Goal: Transaction & Acquisition: Purchase product/service

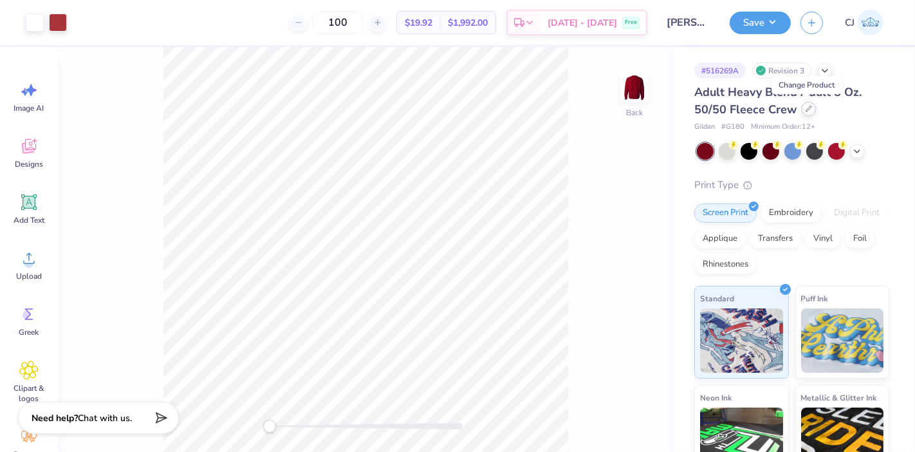
click at [812, 105] on div at bounding box center [809, 109] width 14 height 14
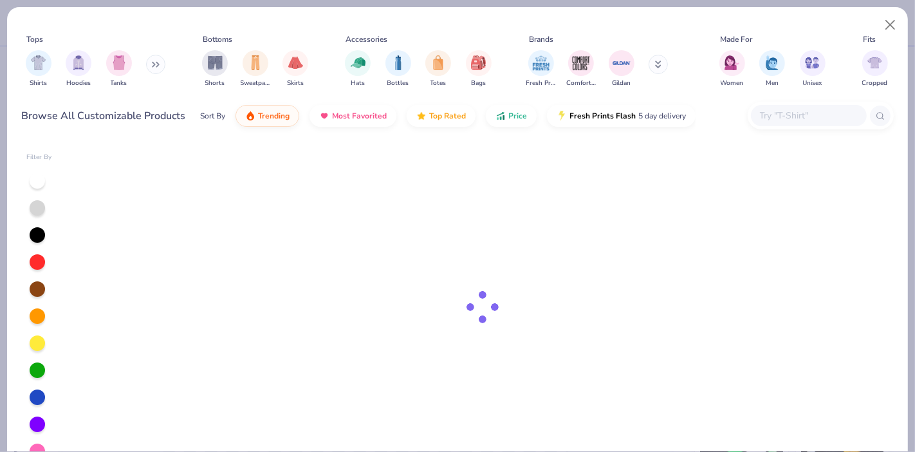
click at [801, 116] on input "text" at bounding box center [808, 115] width 99 height 15
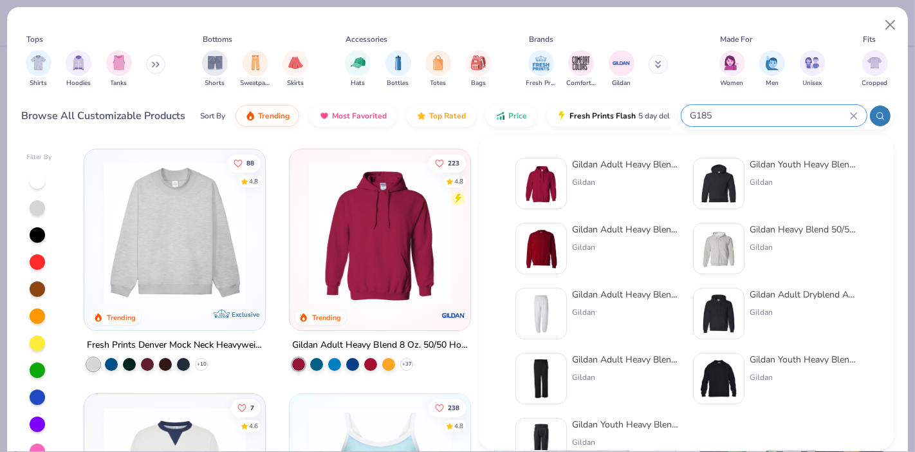
type input "G185"
click at [608, 163] on div "Gildan Adult Heavy Blend 8 Oz. 50/50 Hooded Sweatshirt" at bounding box center [626, 165] width 108 height 14
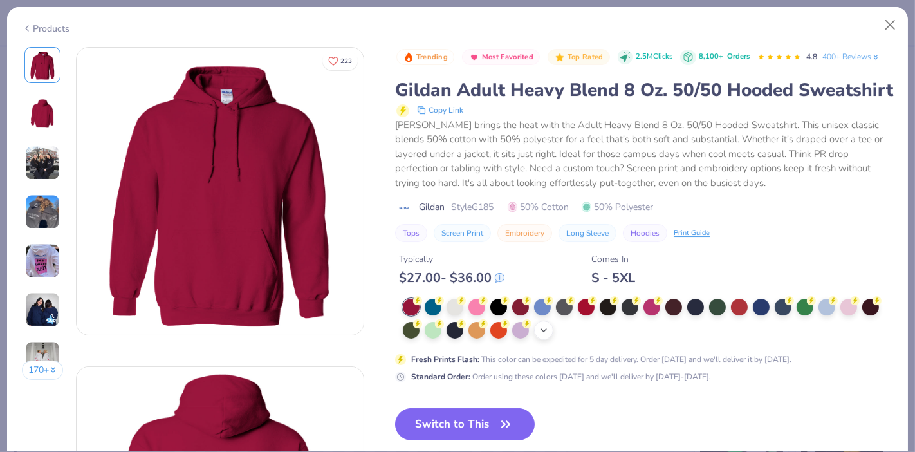
click at [548, 335] on icon at bounding box center [544, 330] width 10 height 10
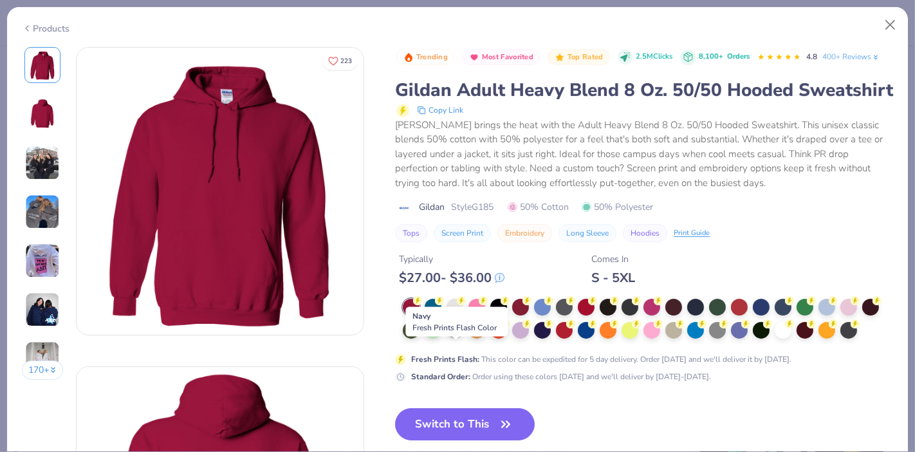
click at [454, 337] on div at bounding box center [455, 329] width 17 height 17
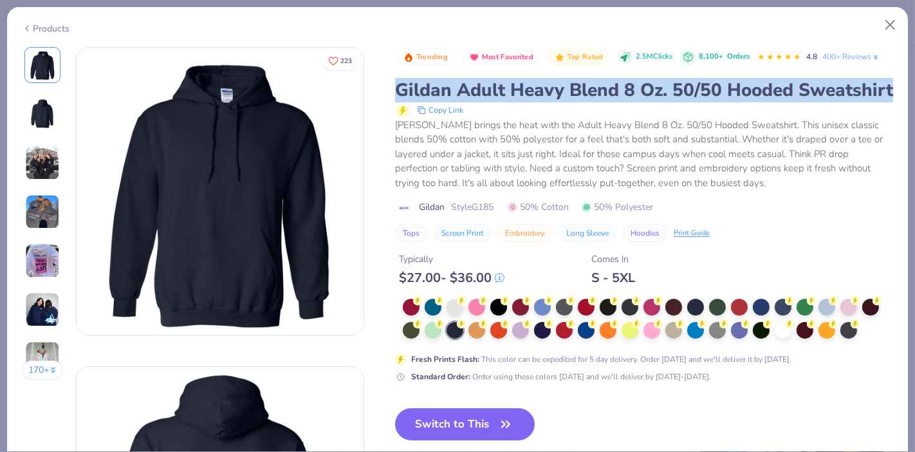
drag, startPoint x: 391, startPoint y: 90, endPoint x: 530, endPoint y: 115, distance: 141.3
copy div "Gildan Adult Heavy Blend 8 Oz. 50/50 Hooded Sweatshirt"
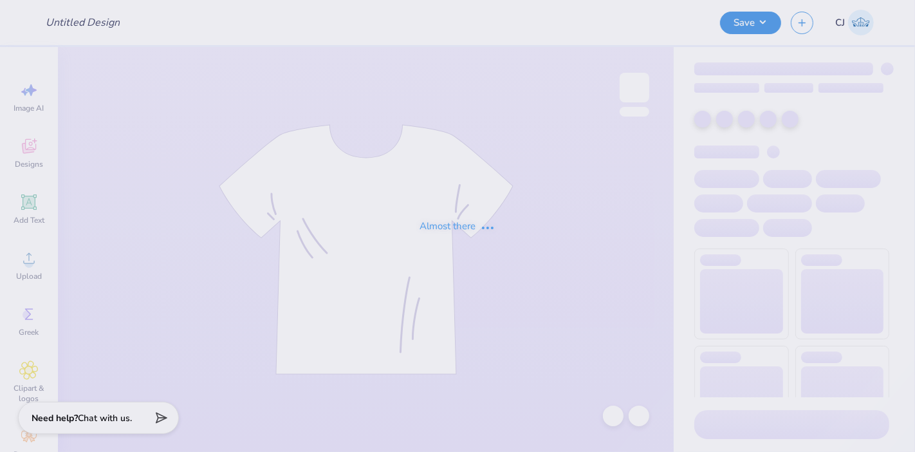
type input "[PERSON_NAME] : [GEOGRAPHIC_DATA]"
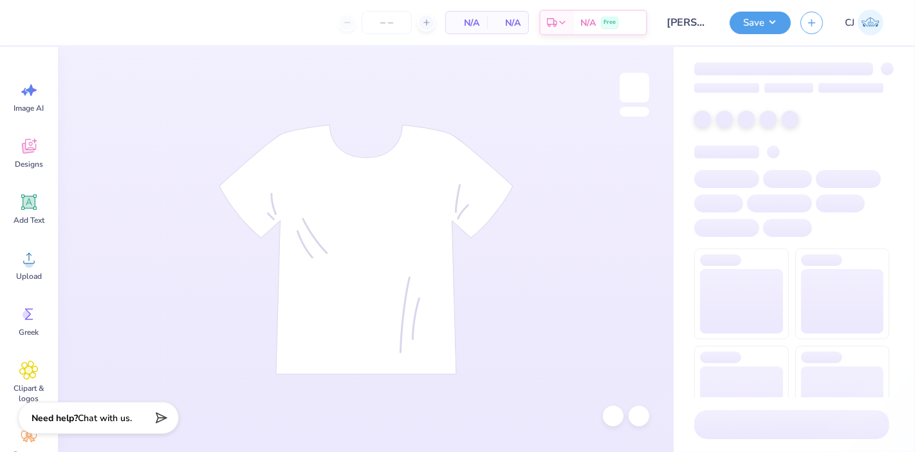
type input "24"
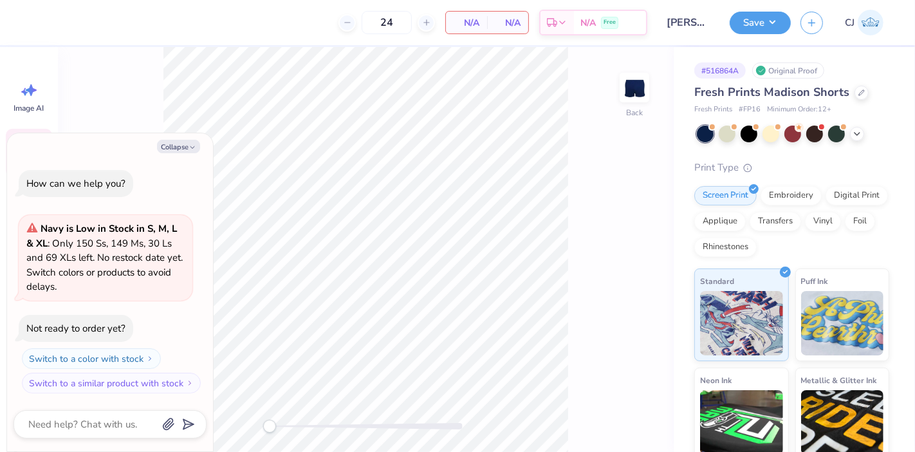
click at [21, 153] on div "Collapse" at bounding box center [110, 147] width 193 height 14
click at [178, 146] on button "Collapse" at bounding box center [178, 147] width 43 height 14
type textarea "x"
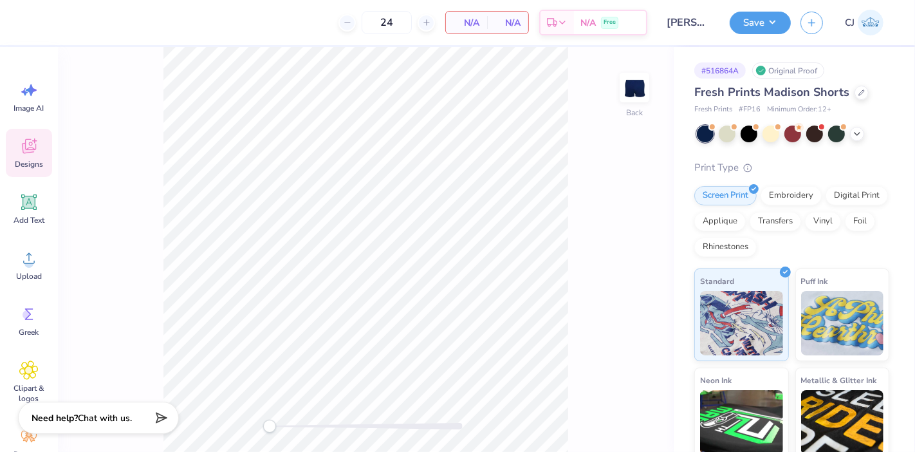
click at [30, 151] on icon at bounding box center [29, 146] width 14 height 15
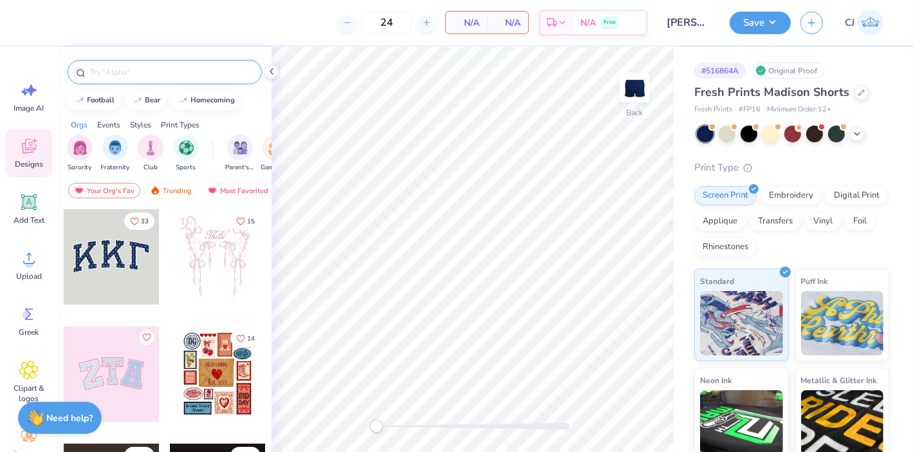
click at [126, 67] on input "text" at bounding box center [171, 72] width 165 height 13
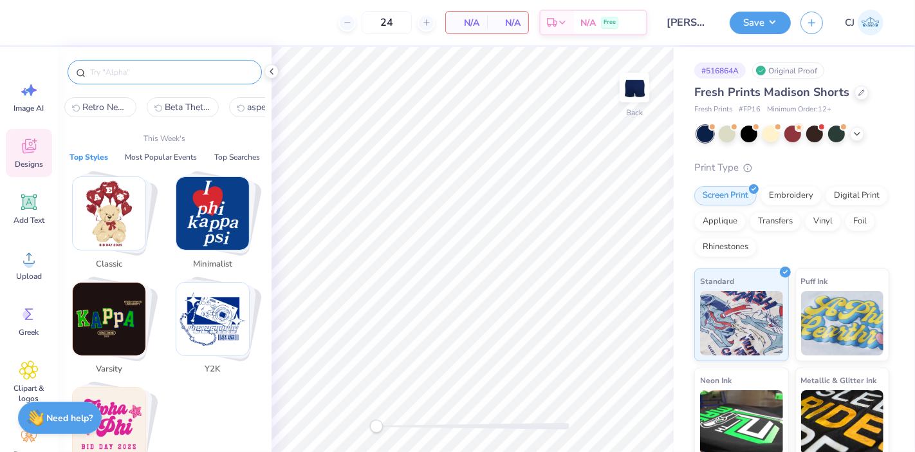
paste input "Delta Zeta Star Pattern PR Shorts"
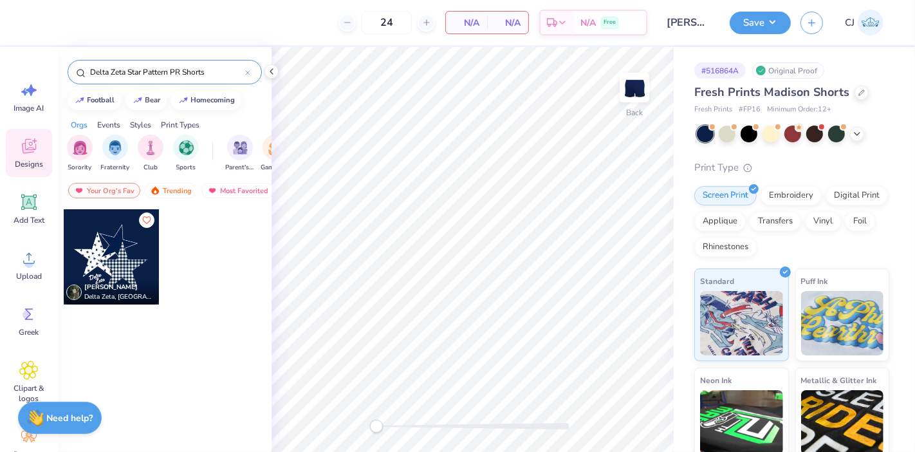
type input "Delta Zeta Star Pattern PR Shorts"
